Goal: Check status

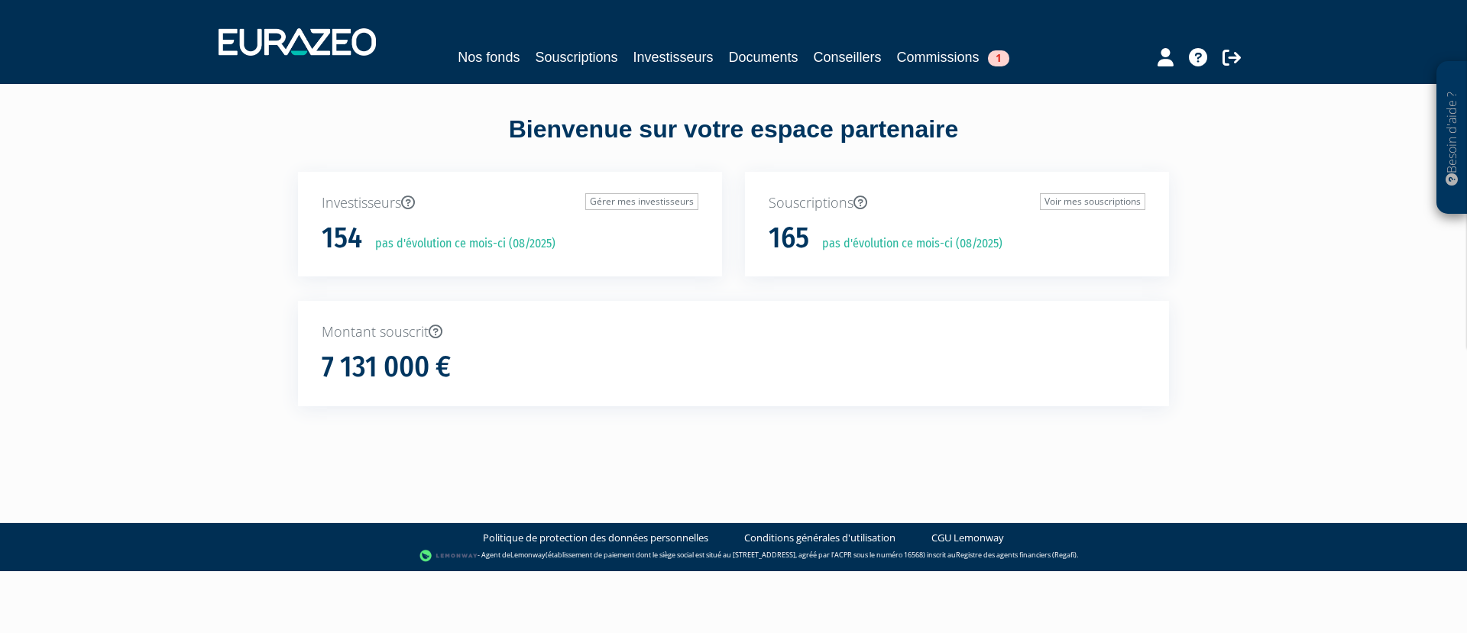
click at [954, 213] on div "Souscriptions Voir mes souscriptions 165 pas d'évolution ce mois-ci (08/2025)" at bounding box center [957, 224] width 424 height 105
click at [1089, 203] on link "Voir mes souscriptions" at bounding box center [1092, 201] width 105 height 17
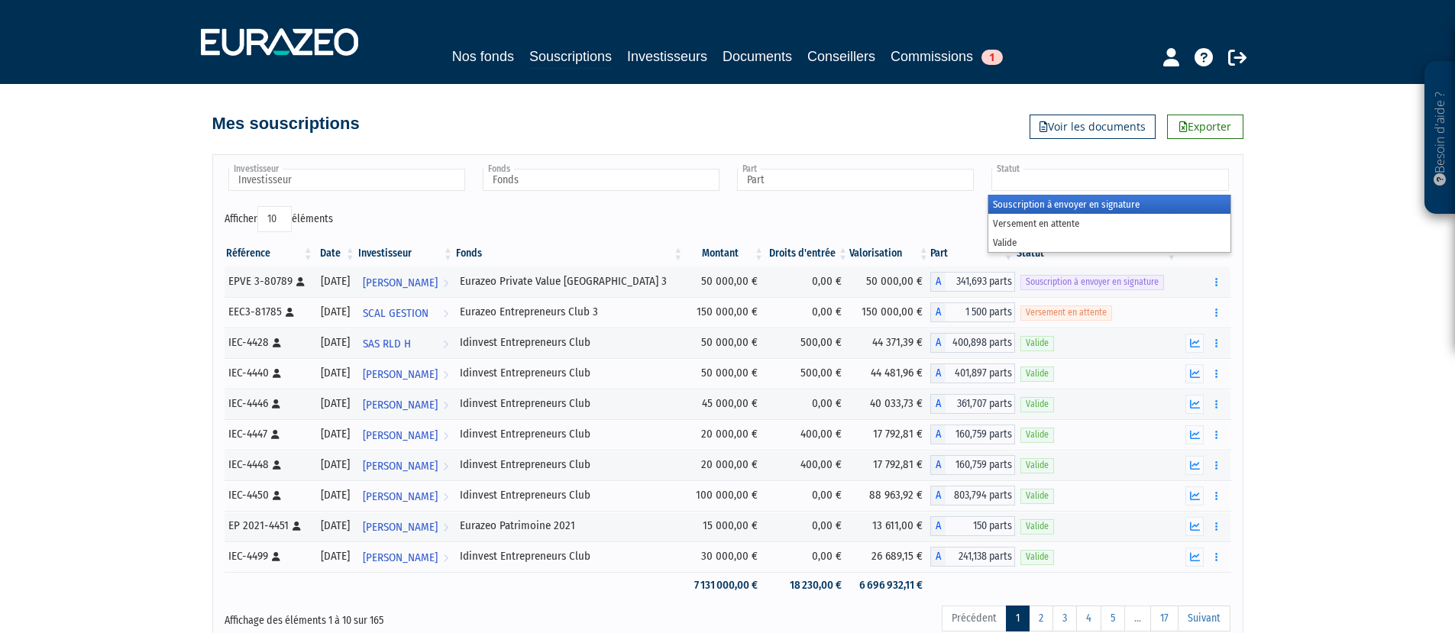
click at [1086, 180] on input "text" at bounding box center [1110, 180] width 237 height 22
type input "Statut"
click at [1303, 193] on div "Besoin d'aide ? × J'ai besoin d'aide Si vous avez une question à propos du fonc…" at bounding box center [727, 325] width 1455 height 650
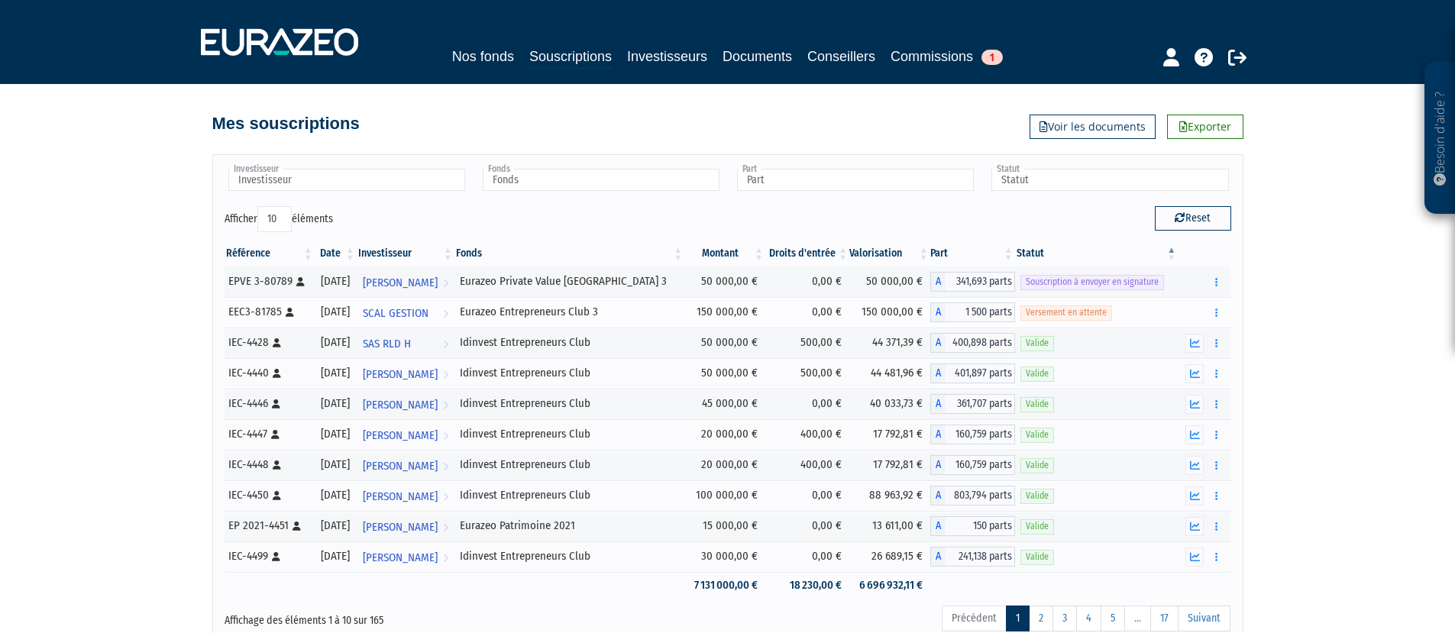
click at [1062, 316] on span "Versement en attente" at bounding box center [1067, 313] width 92 height 15
click at [1221, 309] on button "button" at bounding box center [1216, 312] width 18 height 19
click at [1293, 301] on div "Besoin d'aide ? × J'ai besoin d'aide Si vous avez une question à propos du fonc…" at bounding box center [727, 325] width 1455 height 650
click at [1284, 303] on div "Besoin d'aide ? × J'ai besoin d'aide Si vous avez une question à propos du fonc…" at bounding box center [727, 325] width 1455 height 650
click at [1348, 294] on div "Besoin d'aide ? × J'ai besoin d'aide Si vous avez une question à propos du fonc…" at bounding box center [727, 325] width 1455 height 650
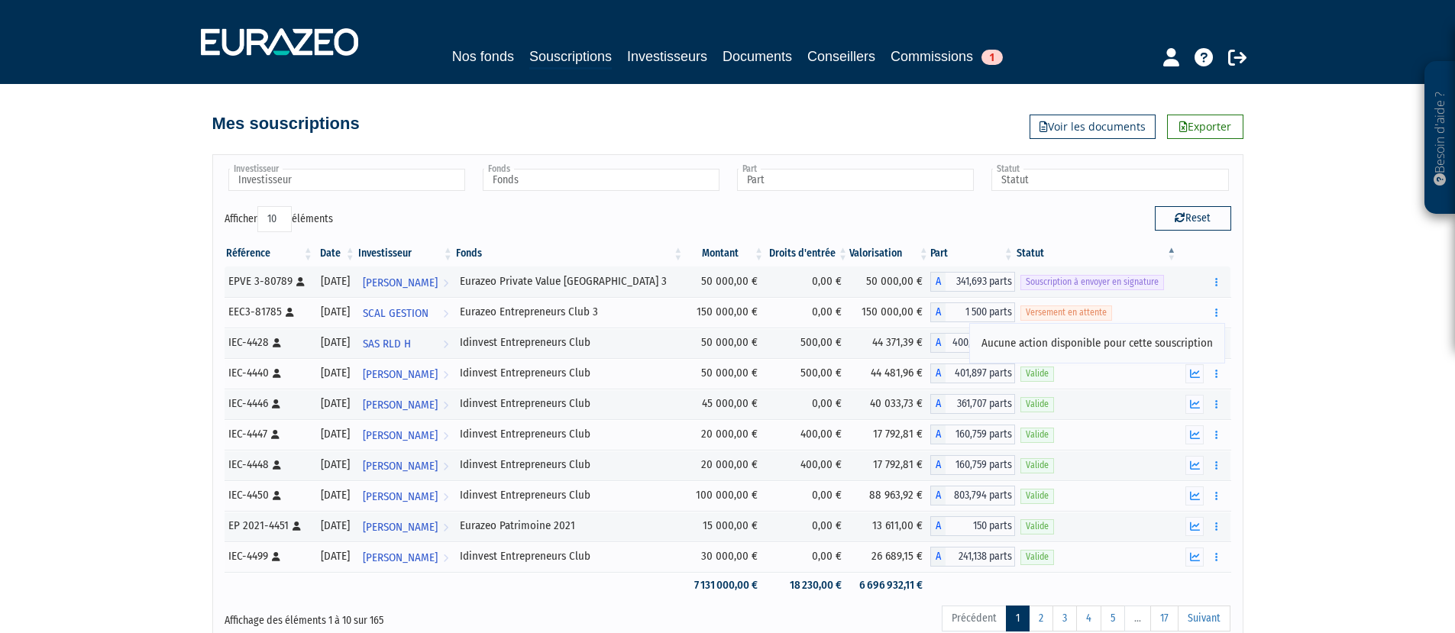
click at [1316, 225] on div "Besoin d'aide ? × J'ai besoin d'aide Si vous avez une question à propos du fonc…" at bounding box center [727, 325] width 1455 height 650
click at [1317, 224] on div "Besoin d'aide ? × J'ai besoin d'aide Si vous avez une question à propos du fonc…" at bounding box center [727, 325] width 1455 height 650
click at [1290, 335] on div "Besoin d'aide ? × J'ai besoin d'aide Si vous avez une question à propos du fonc…" at bounding box center [727, 325] width 1455 height 650
click at [1286, 335] on div "Besoin d'aide ? × J'ai besoin d'aide Si vous avez une question à propos du fonc…" at bounding box center [727, 325] width 1455 height 650
click at [1075, 231] on div "Reset" at bounding box center [985, 221] width 515 height 30
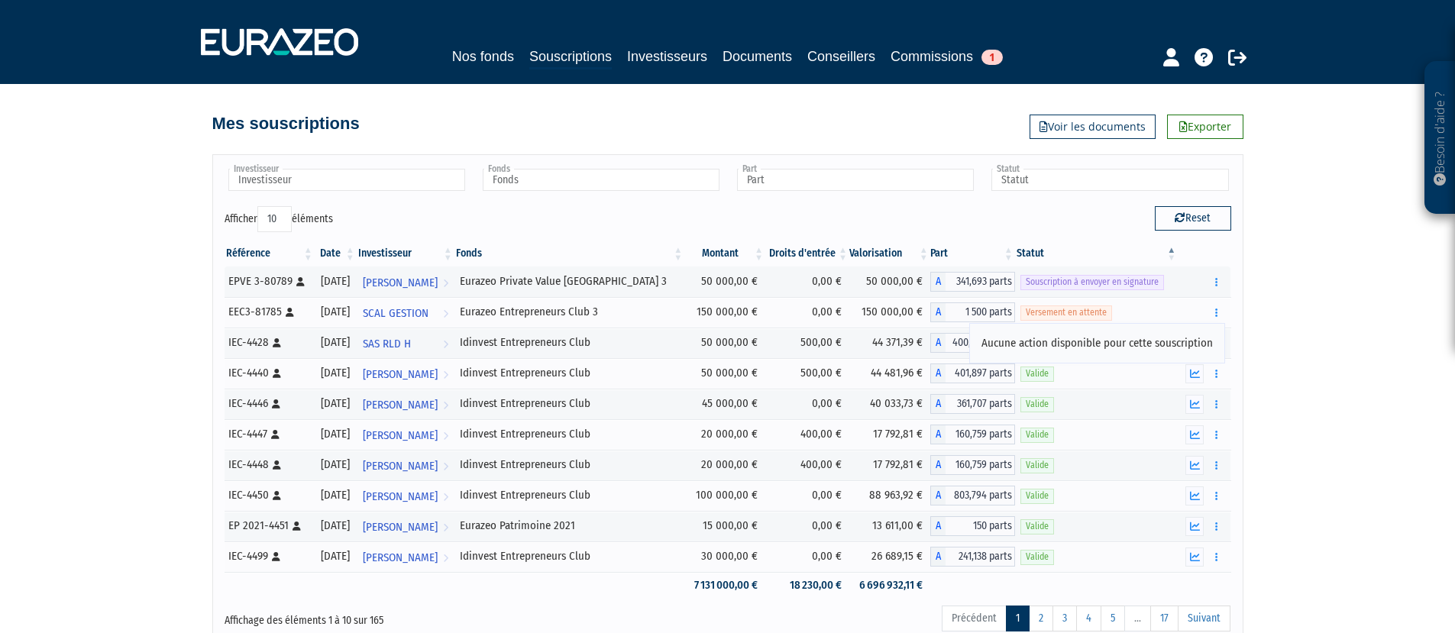
click at [1075, 231] on div "Reset" at bounding box center [985, 221] width 515 height 30
click at [1089, 348] on div "Aucune action disponible pour cette souscription" at bounding box center [1097, 343] width 231 height 16
drag, startPoint x: 529, startPoint y: 312, endPoint x: 664, endPoint y: 311, distance: 134.5
click at [664, 311] on div "Eurazeo Entrepreneurs Club 3" at bounding box center [569, 312] width 219 height 16
copy div "Eurazeo Entrepreneurs Club 3"
